Goal: Task Accomplishment & Management: Manage account settings

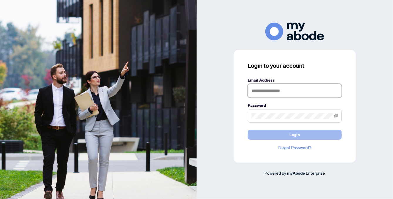
type input "**********"
click at [293, 134] on span "Login" at bounding box center [294, 134] width 11 height 9
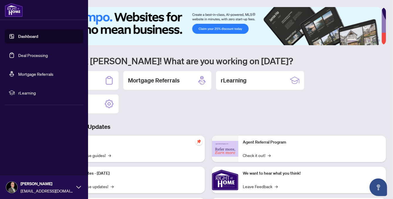
click at [31, 54] on link "Deal Processing" at bounding box center [33, 54] width 30 height 5
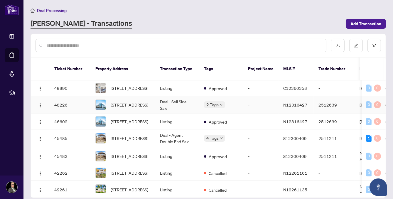
click at [325, 101] on td "2512639" at bounding box center [333, 105] width 41 height 18
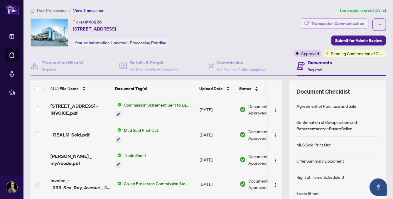
click at [353, 23] on div "Transaction Communication" at bounding box center [337, 23] width 53 height 9
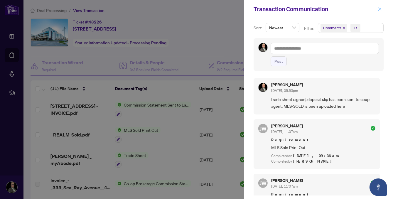
click at [380, 9] on icon "close" at bounding box center [379, 9] width 4 height 4
